Goal: Information Seeking & Learning: Learn about a topic

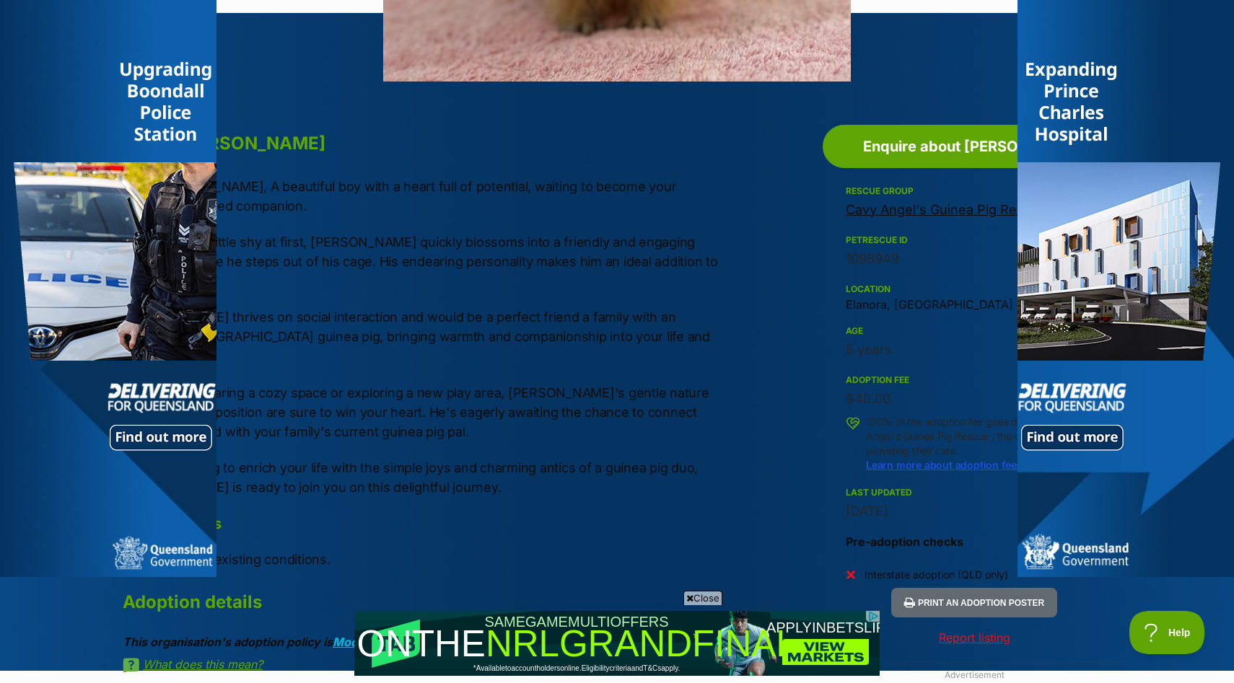
click at [100, 486] on div at bounding box center [108, 288] width 216 height 577
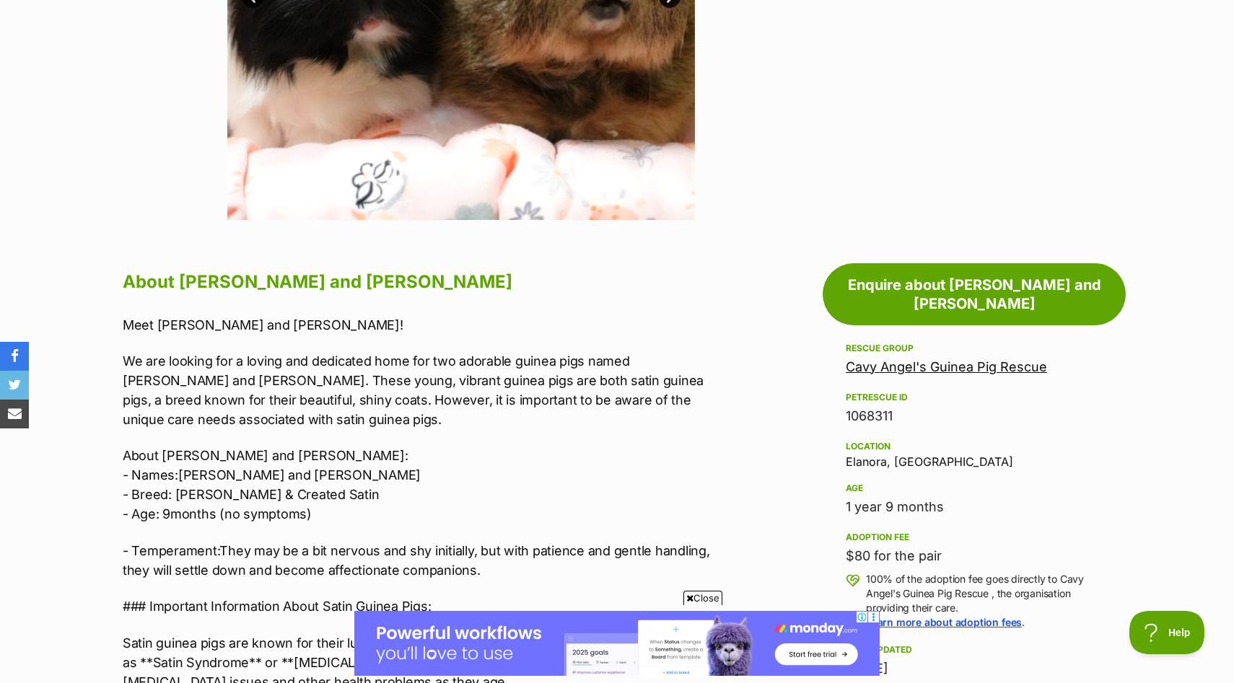
scroll to position [92, 0]
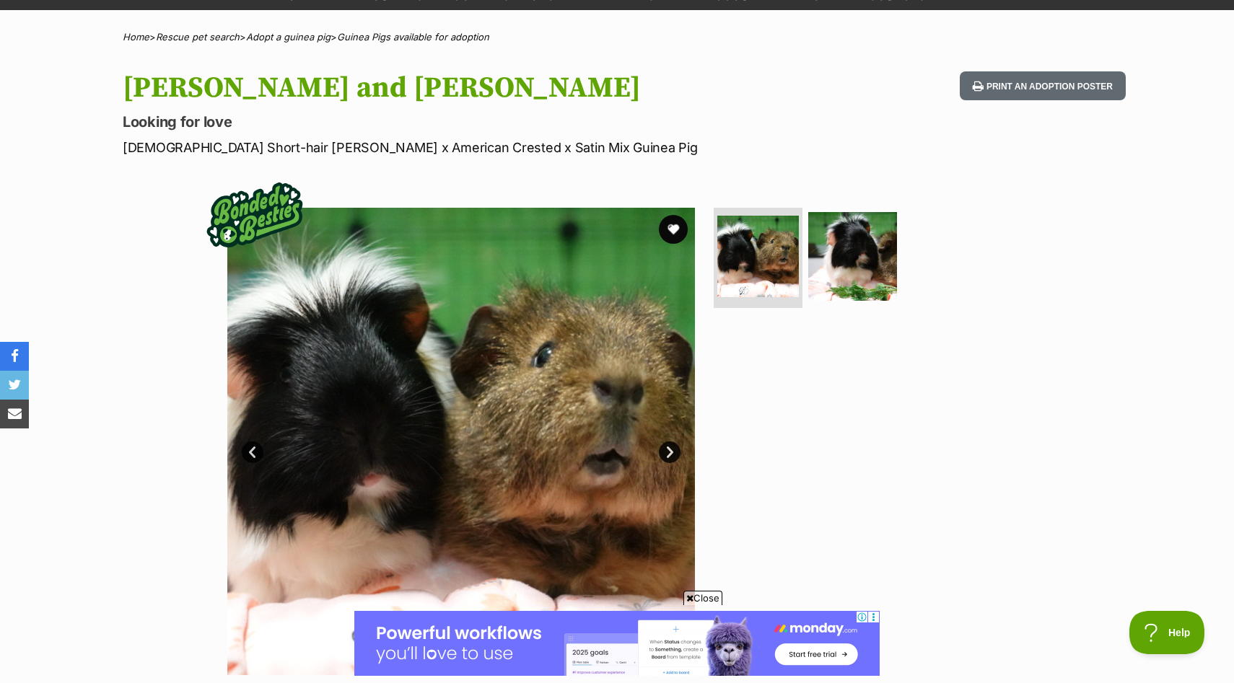
click at [663, 454] on link "Next" at bounding box center [670, 452] width 22 height 22
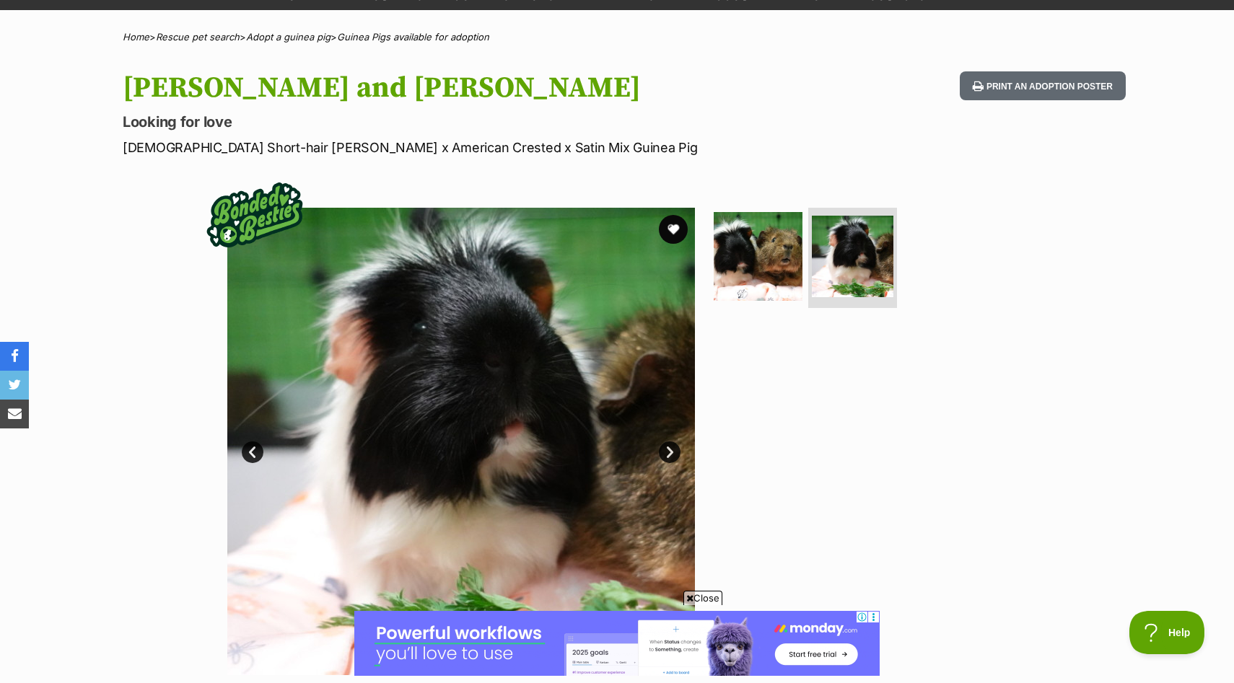
click at [663, 454] on link "Next" at bounding box center [670, 452] width 22 height 22
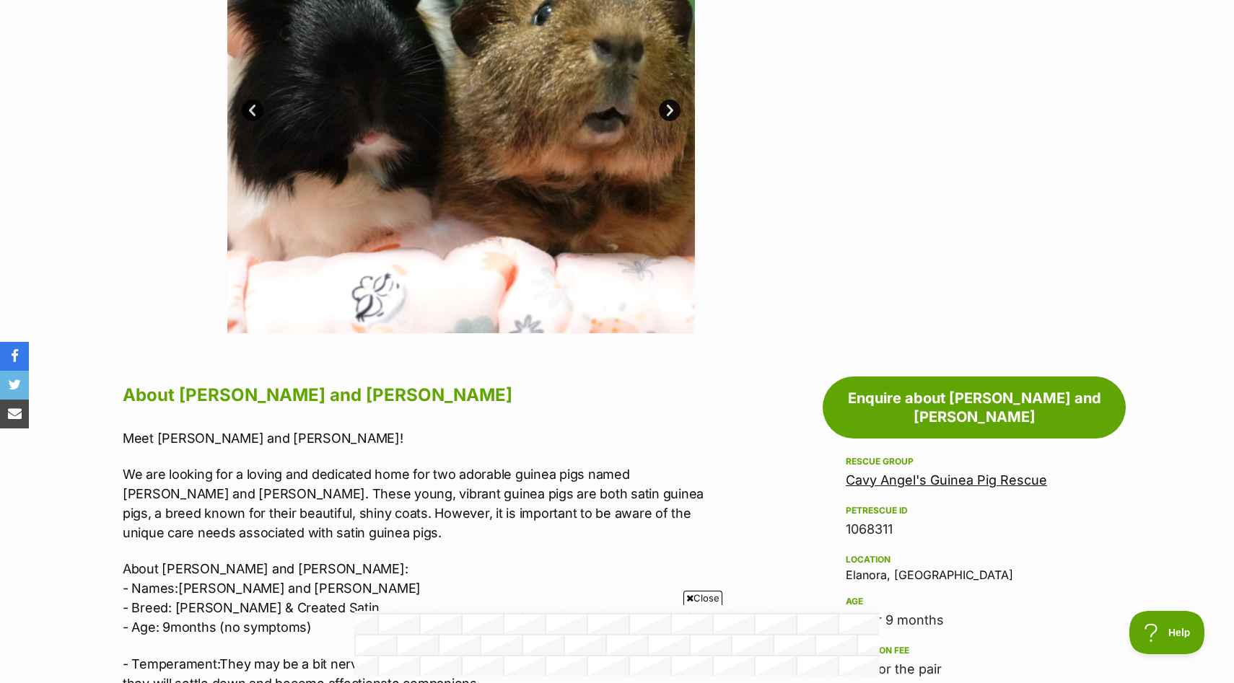
scroll to position [359, 0]
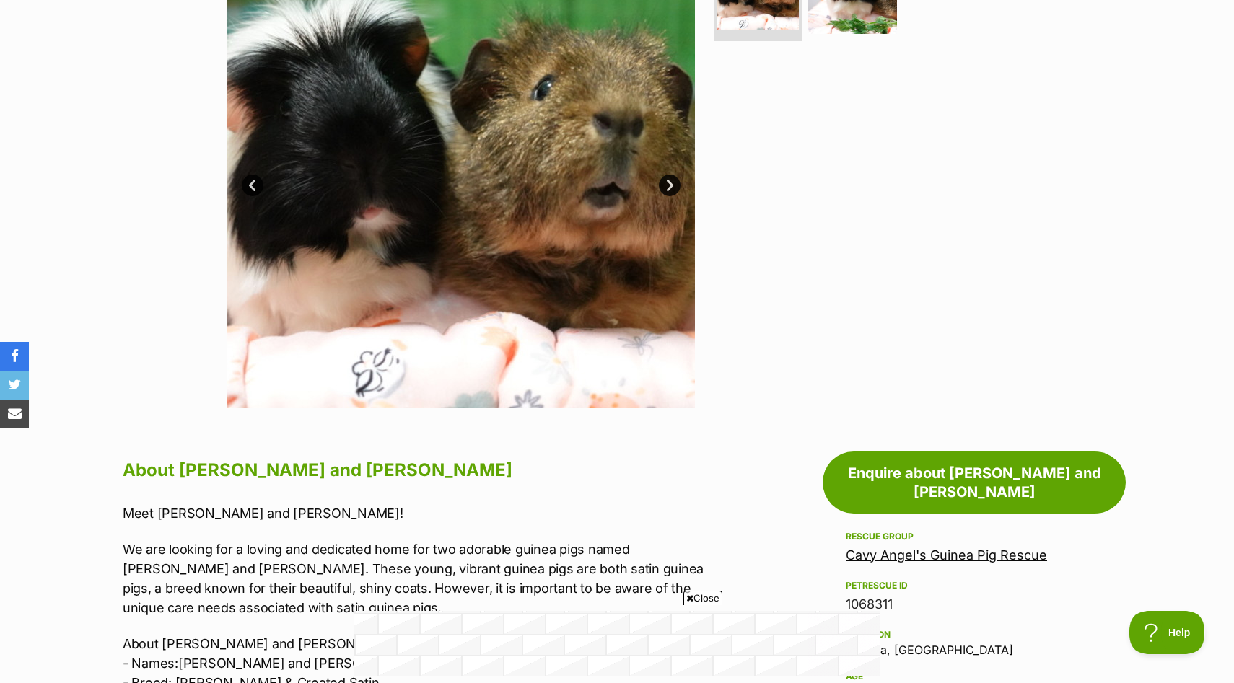
click at [667, 174] on img at bounding box center [460, 174] width 467 height 467
click at [667, 180] on link "Next" at bounding box center [670, 186] width 22 height 22
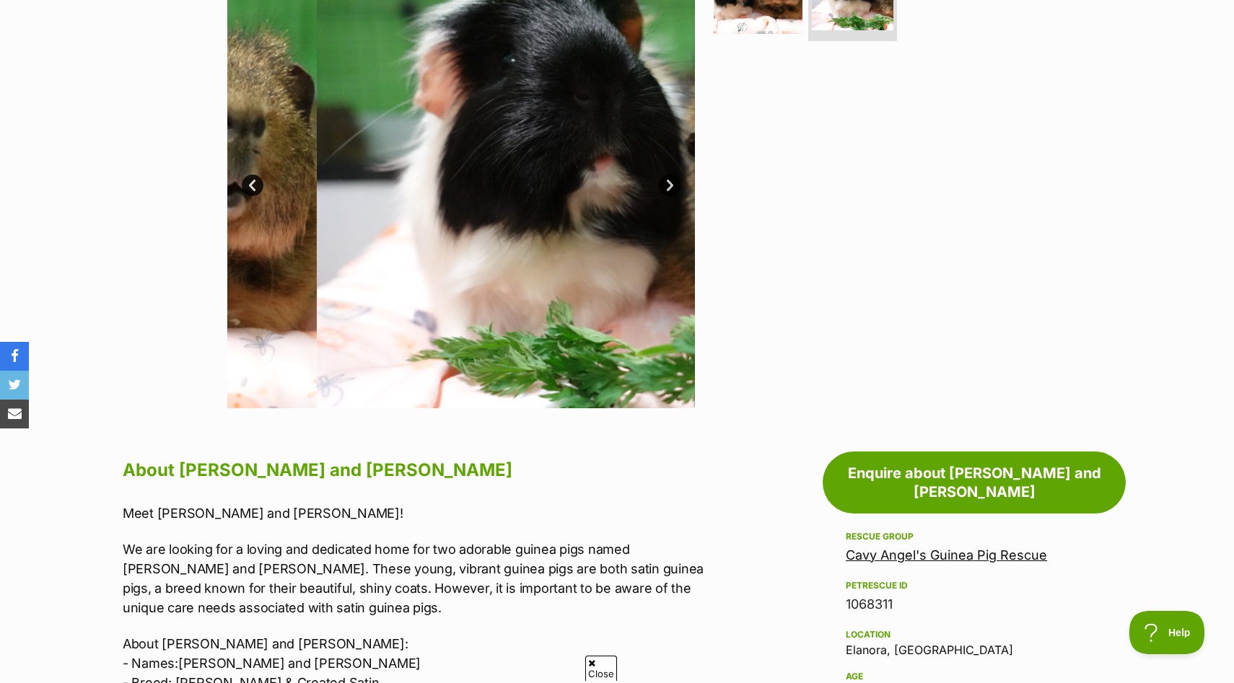
scroll to position [0, 0]
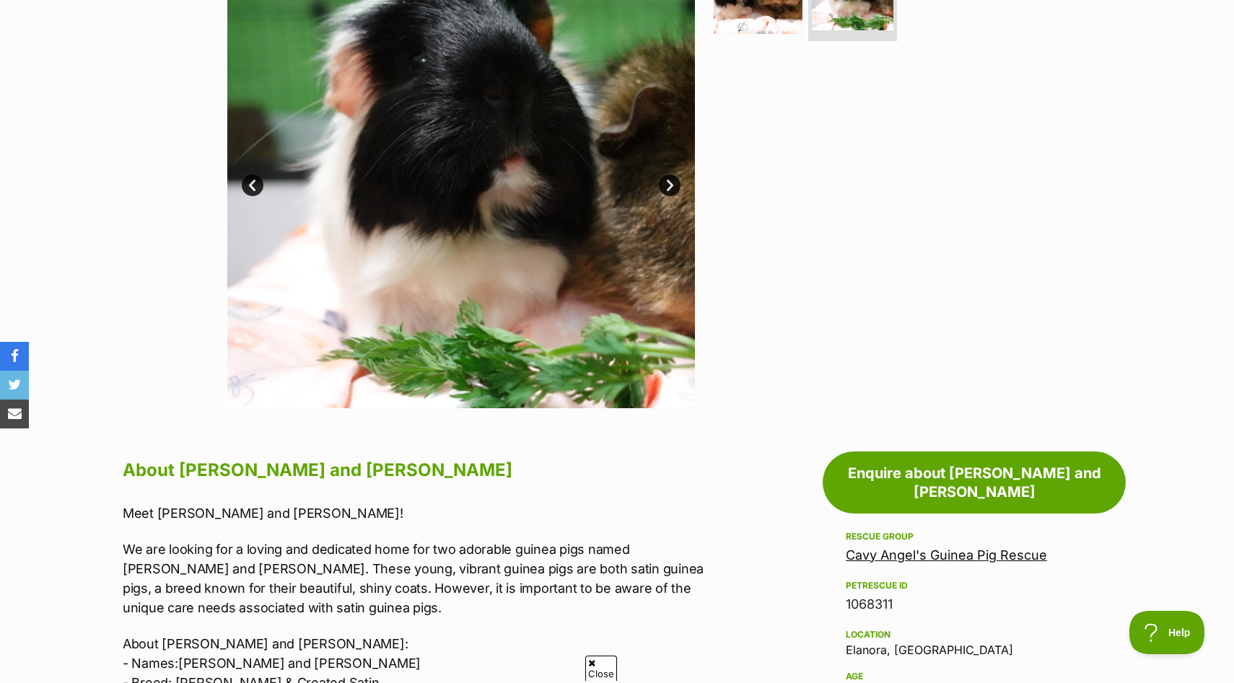
click at [667, 180] on link "Next" at bounding box center [670, 186] width 22 height 22
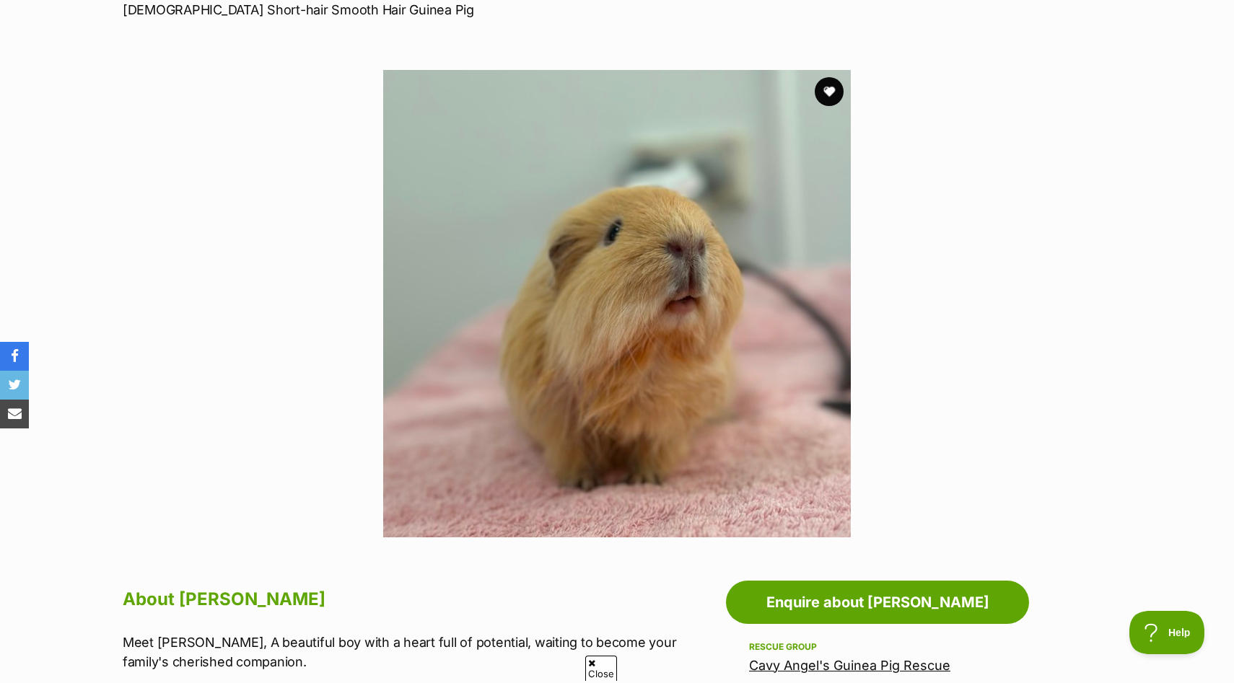
click at [641, 294] on img at bounding box center [616, 303] width 467 height 467
